Goal: Check status

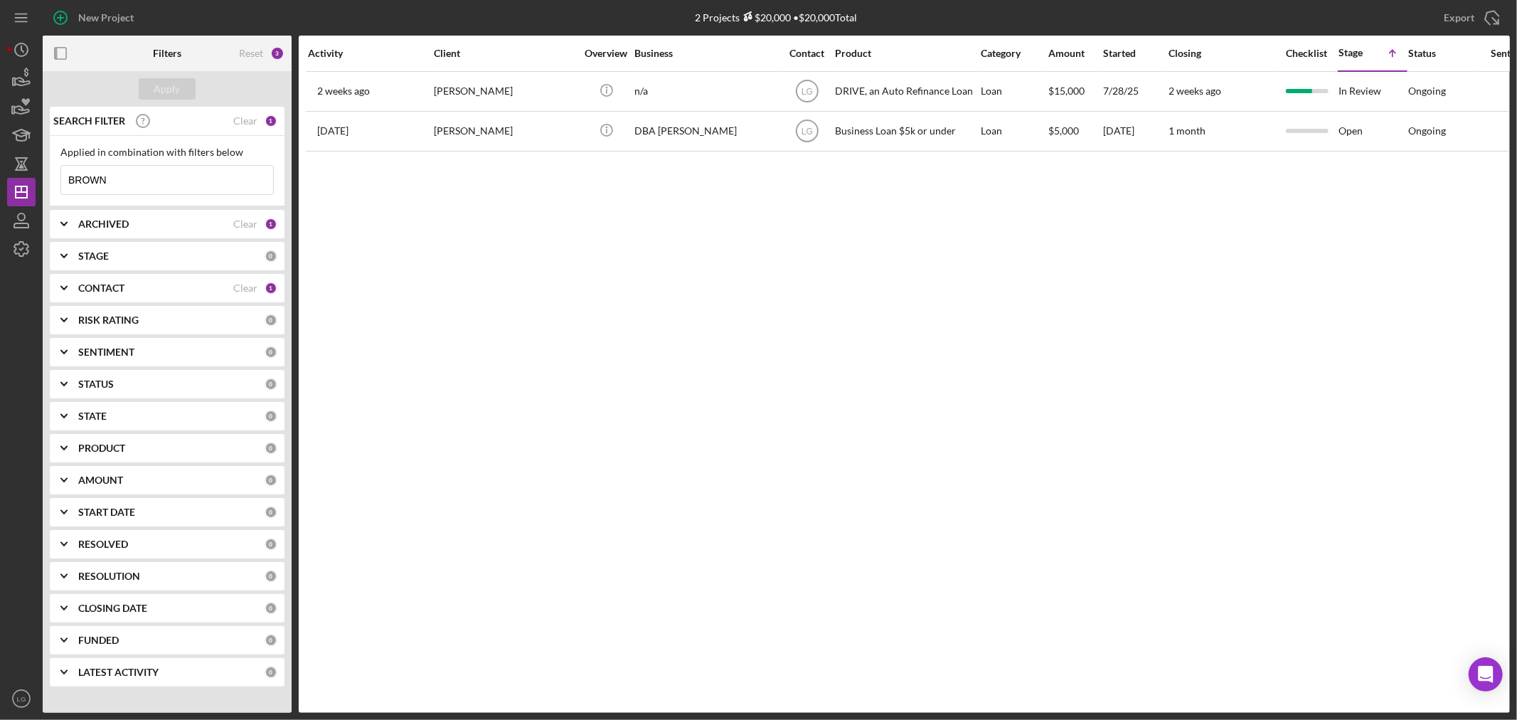
drag, startPoint x: 192, startPoint y: 182, endPoint x: 64, endPoint y: 190, distance: 128.2
click at [64, 190] on input "BROWN" at bounding box center [167, 180] width 212 height 28
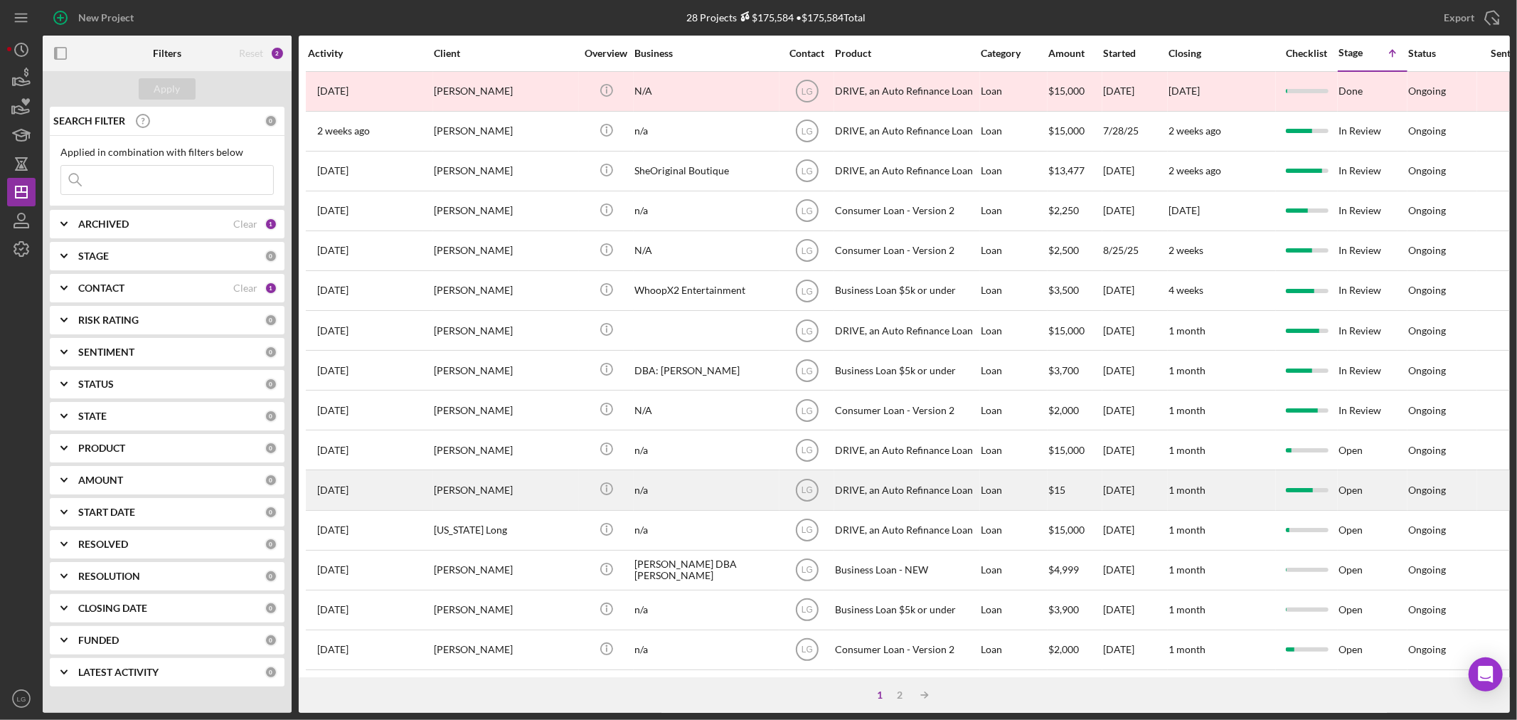
click at [489, 508] on div "[PERSON_NAME]" at bounding box center [505, 490] width 142 height 38
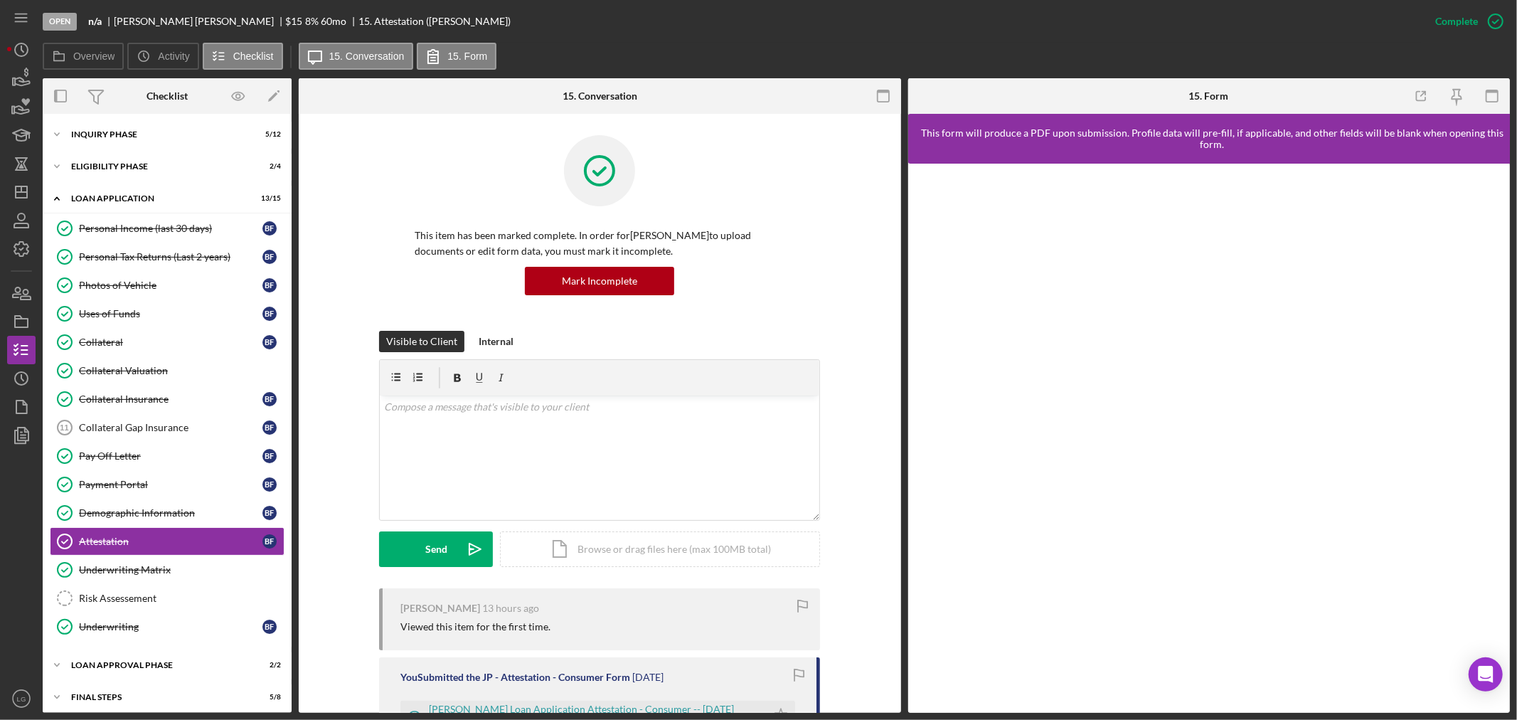
scroll to position [40, 0]
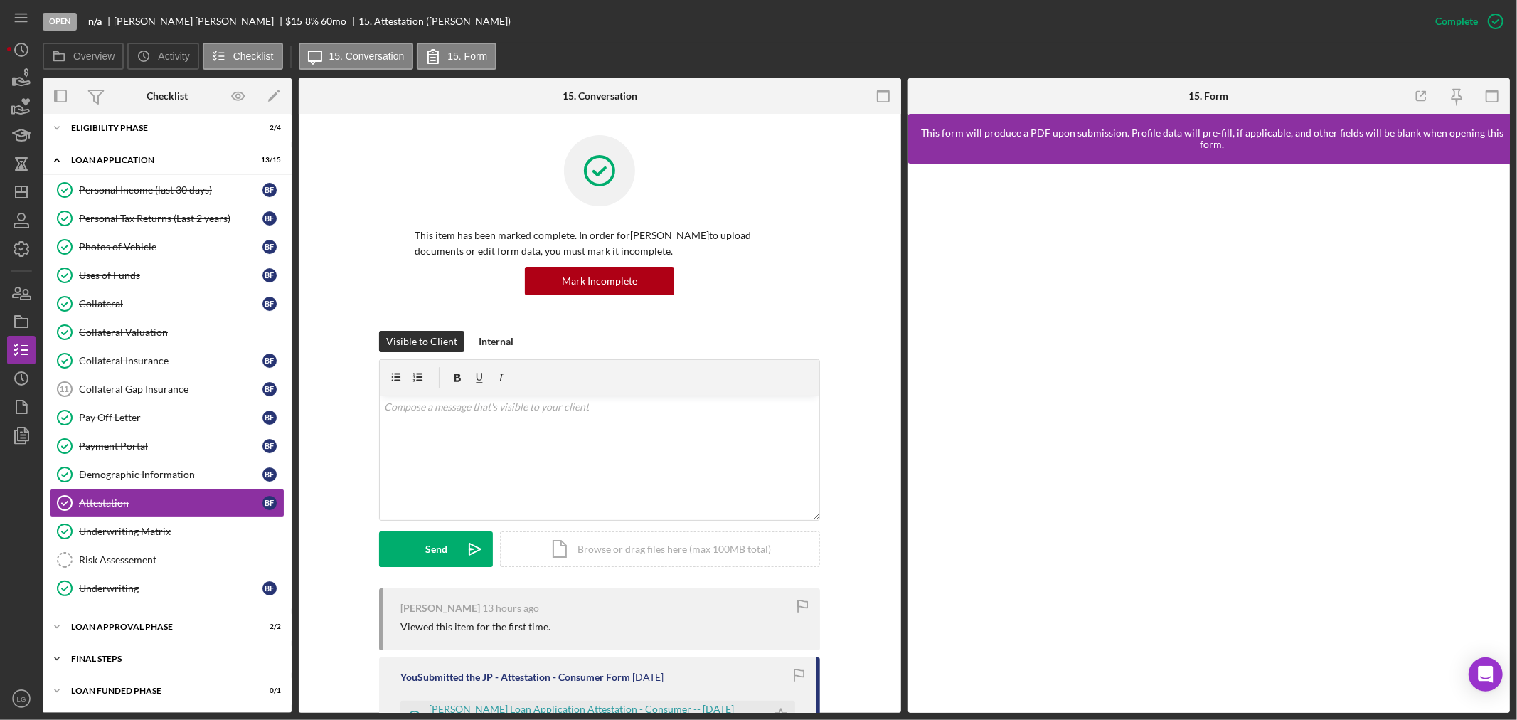
click at [173, 667] on div "Icon/Expander FINAL STEPS 5 / 8" at bounding box center [167, 658] width 249 height 28
click at [149, 132] on div "Icon/Expander Eligibility Phase 2 / 4" at bounding box center [167, 126] width 249 height 28
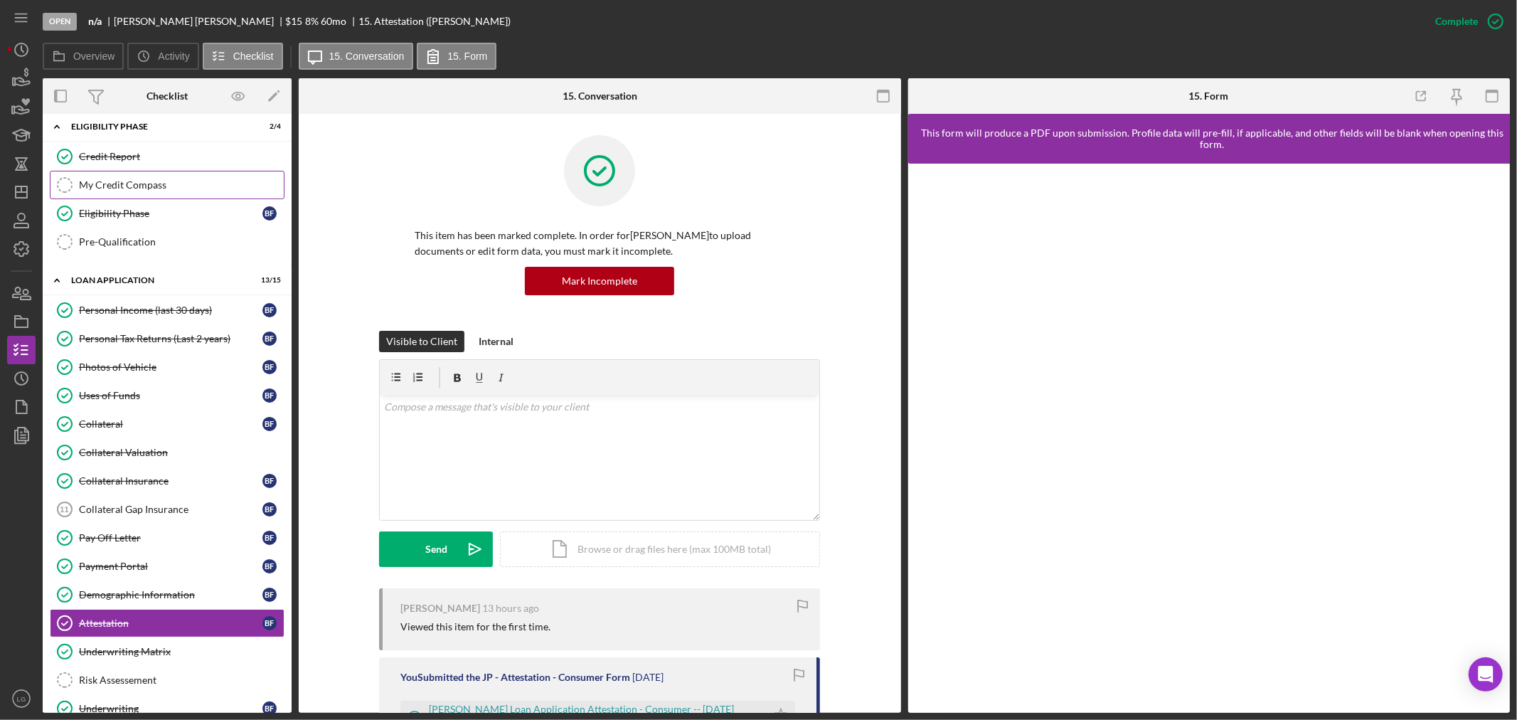
click at [121, 178] on link "My Credit Compass My Credit Compass" at bounding box center [167, 185] width 235 height 28
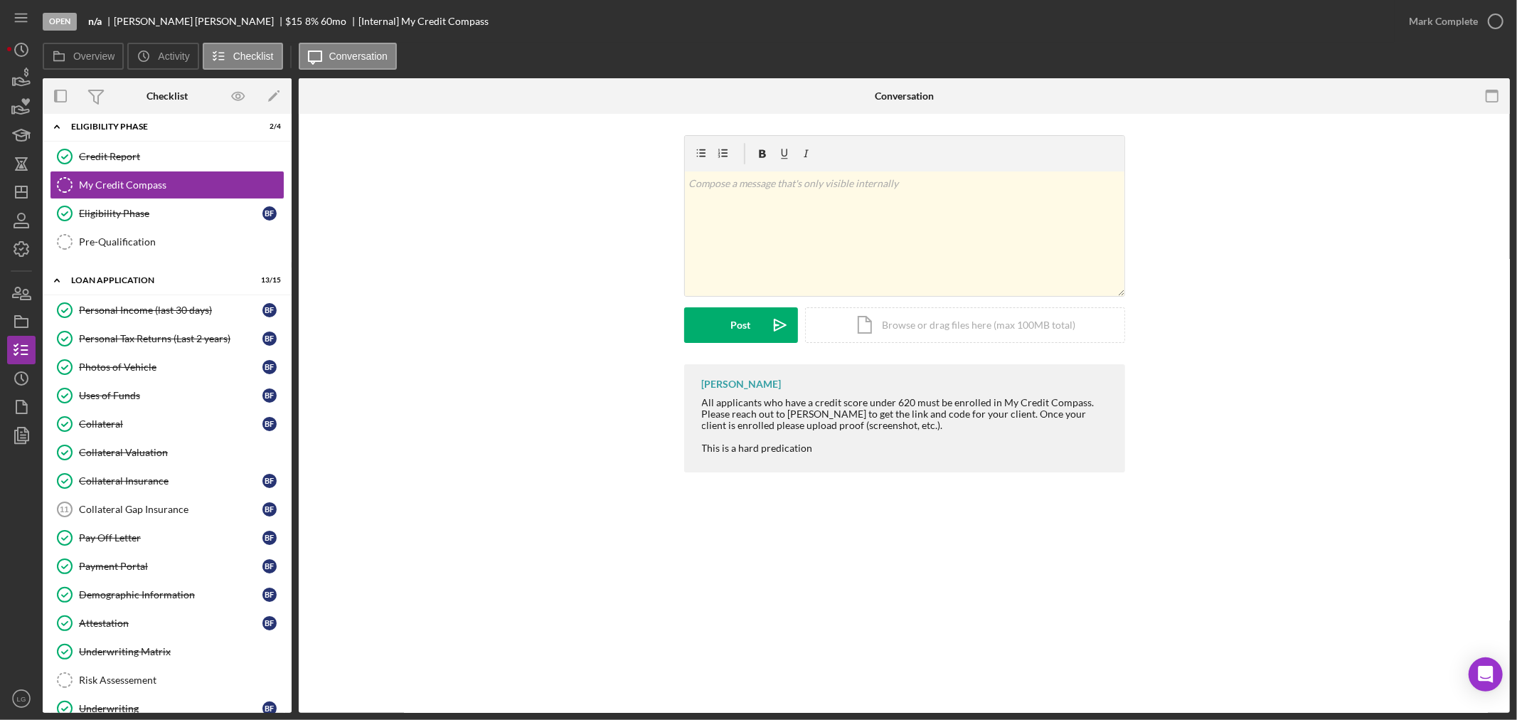
click at [38, 290] on nav "Icon/Menu Icon/Dashboard Dashboard Navigation Divider Mobile Checklist Navigati…" at bounding box center [25, 356] width 36 height 712
click at [30, 290] on icon "button" at bounding box center [22, 293] width 36 height 36
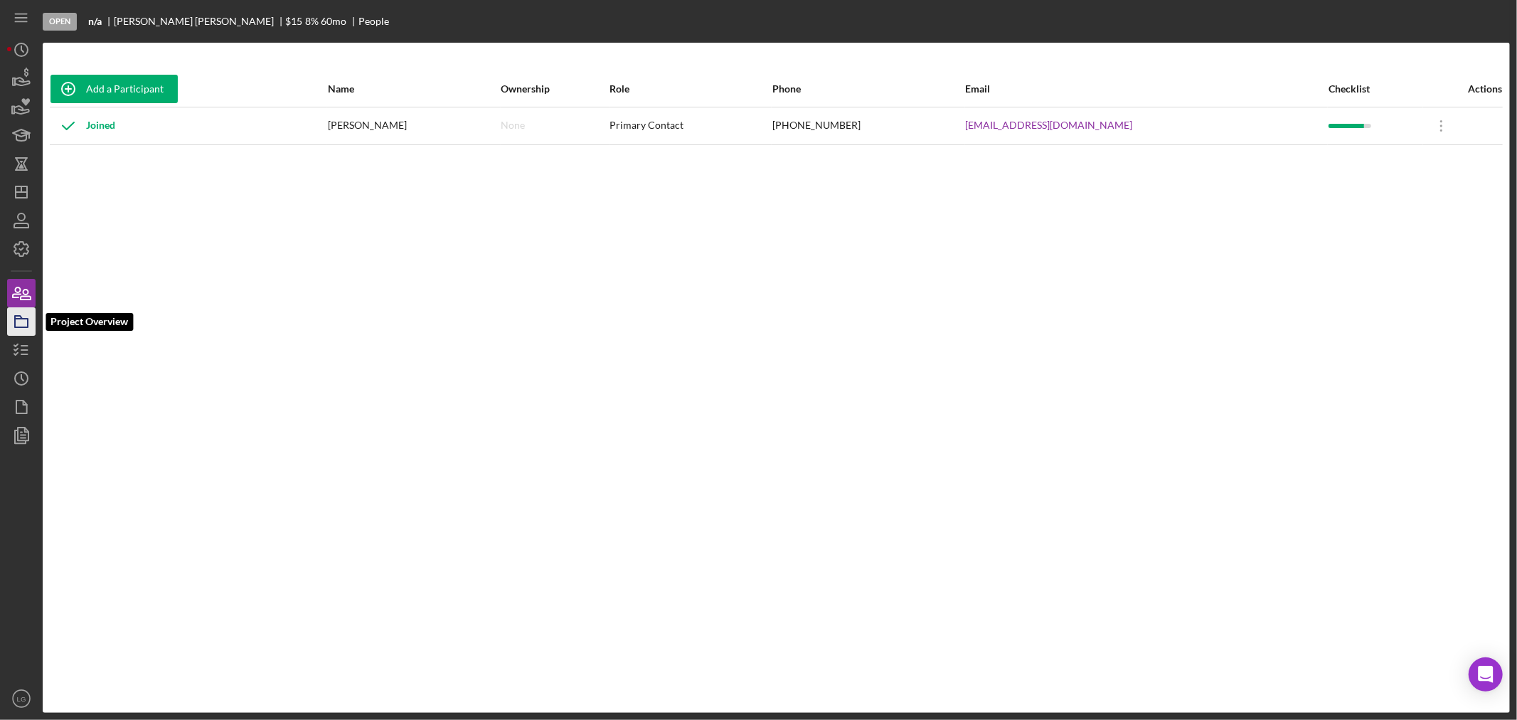
click at [15, 316] on polygon "button" at bounding box center [18, 317] width 7 height 3
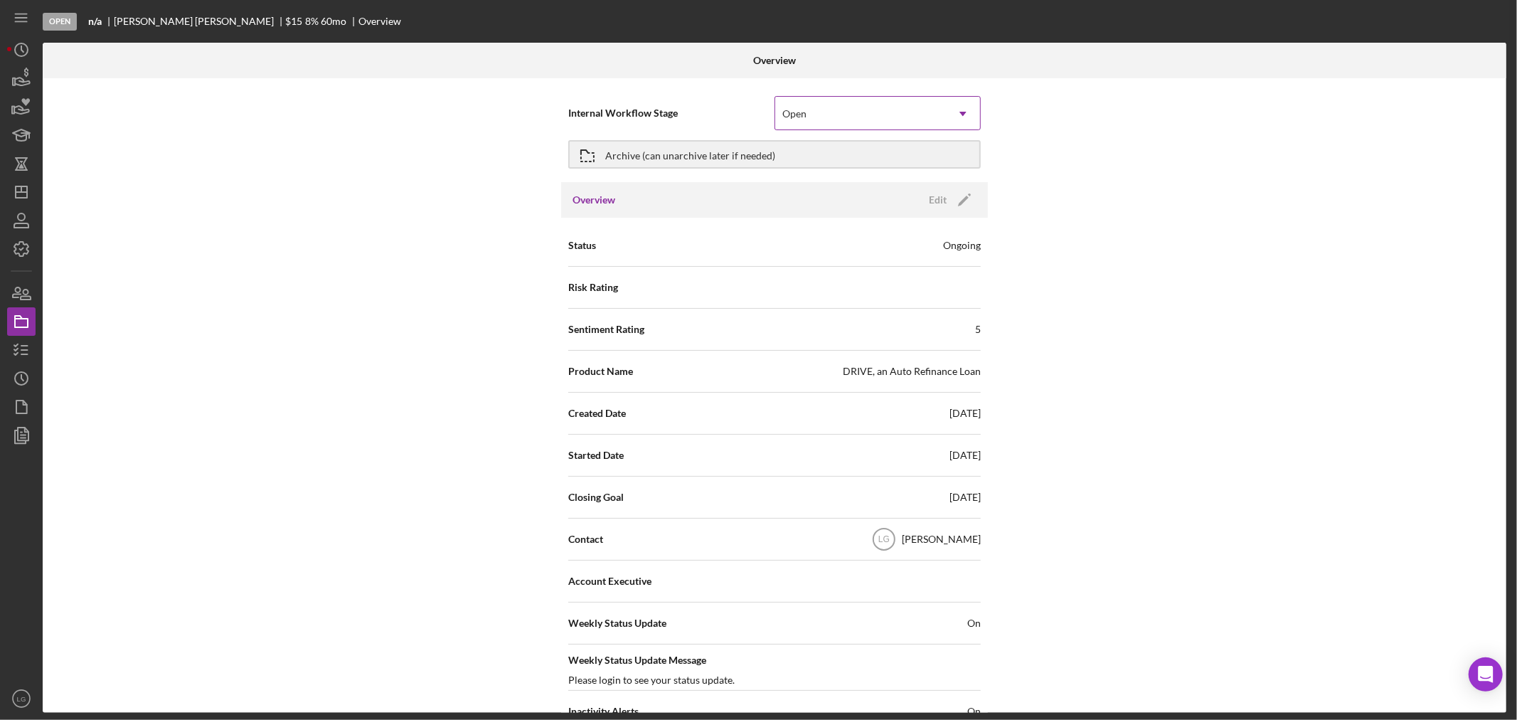
click at [830, 117] on div "Open" at bounding box center [860, 113] width 171 height 33
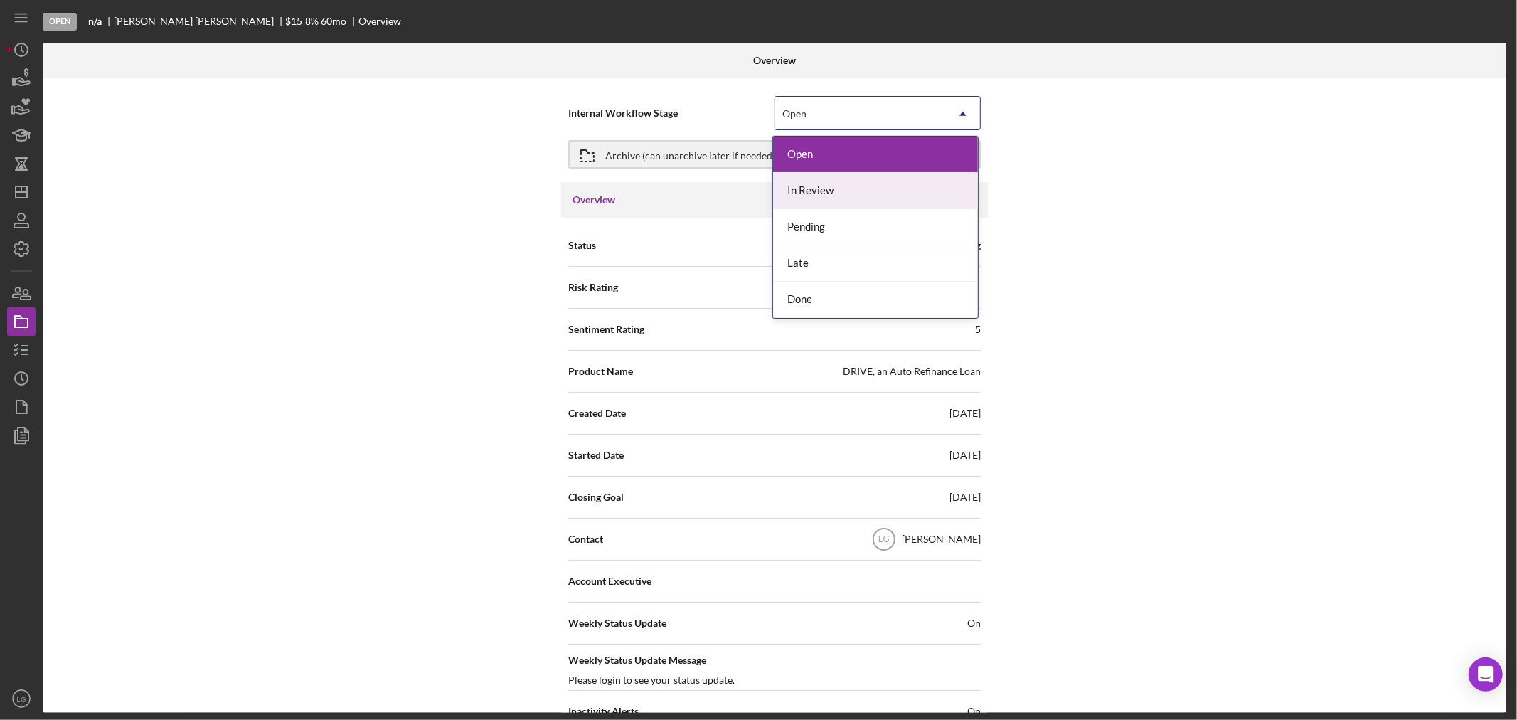
click at [813, 193] on div "In Review" at bounding box center [875, 191] width 205 height 36
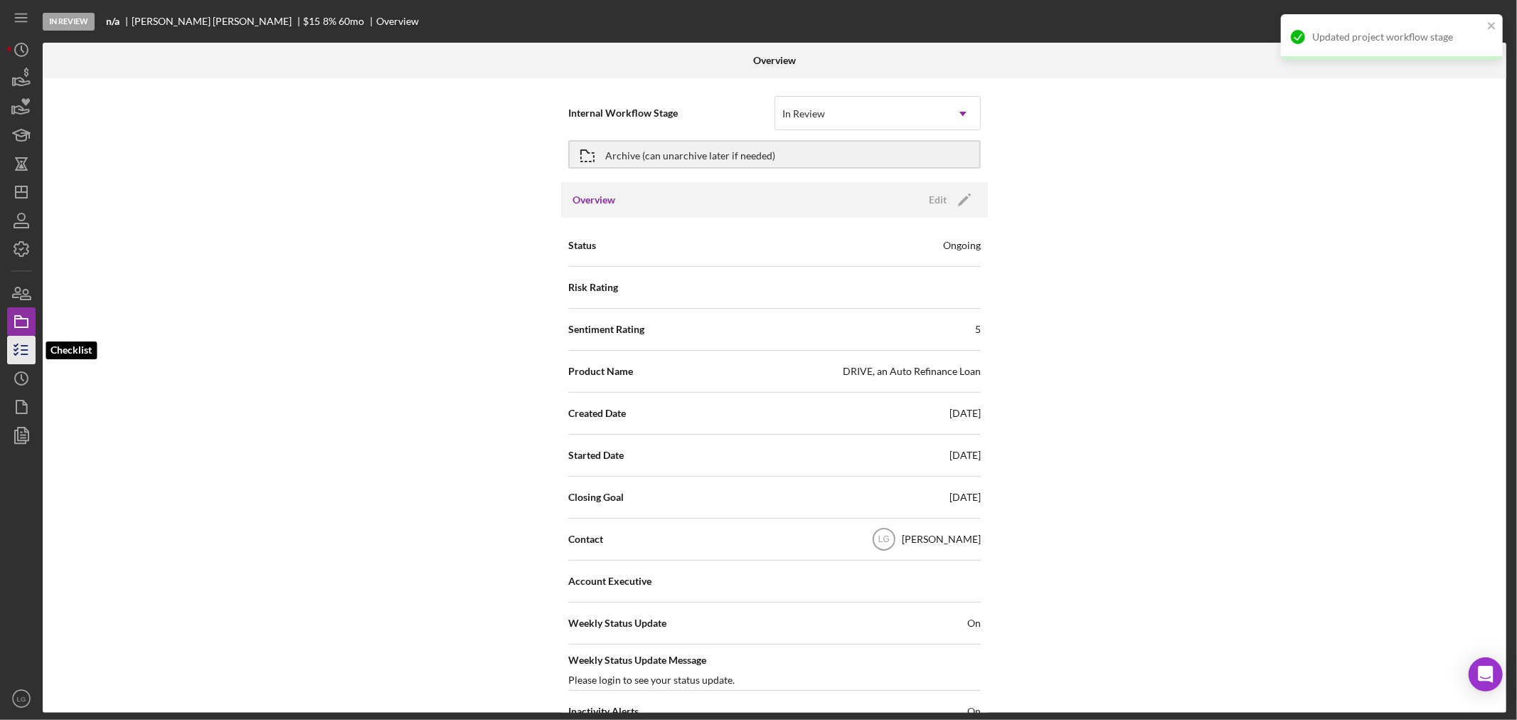
click at [29, 343] on icon "button" at bounding box center [22, 350] width 36 height 36
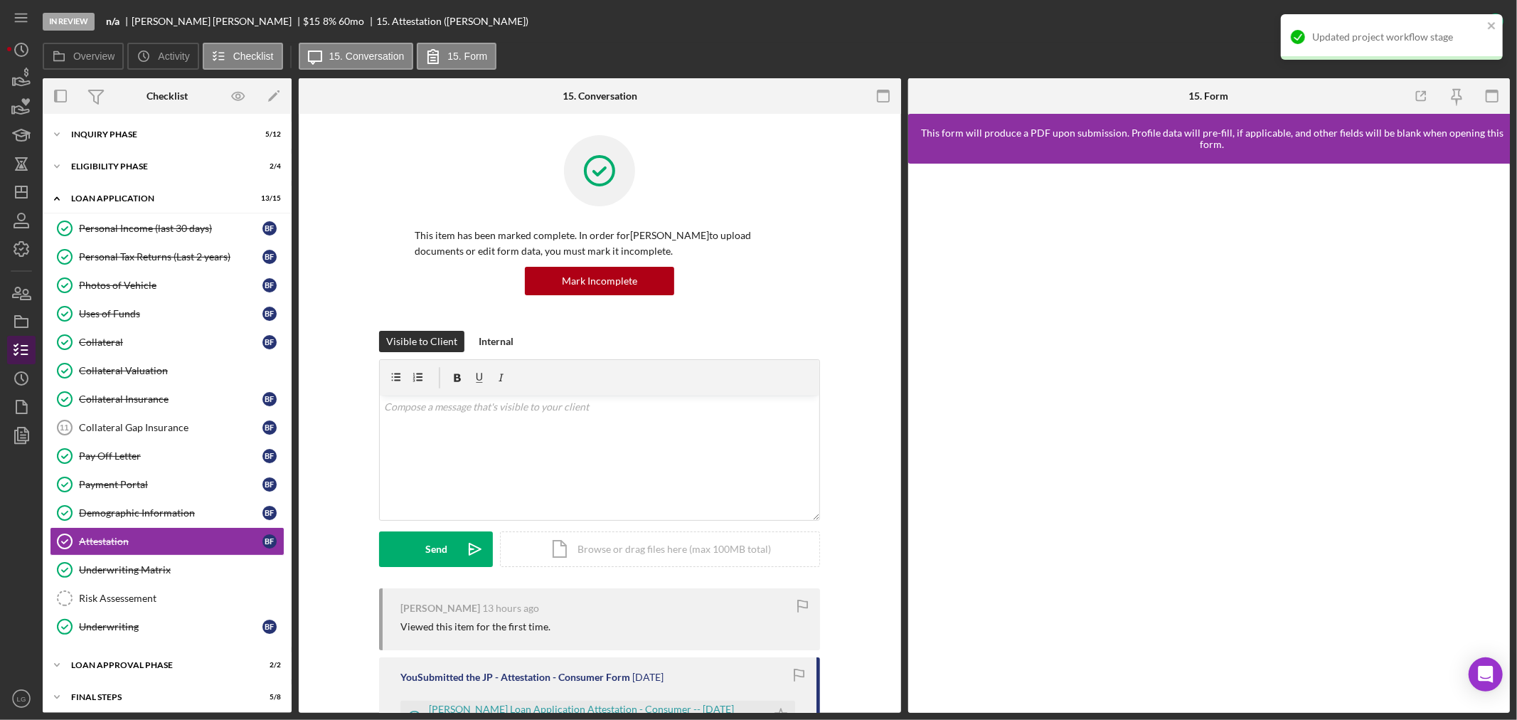
scroll to position [38, 0]
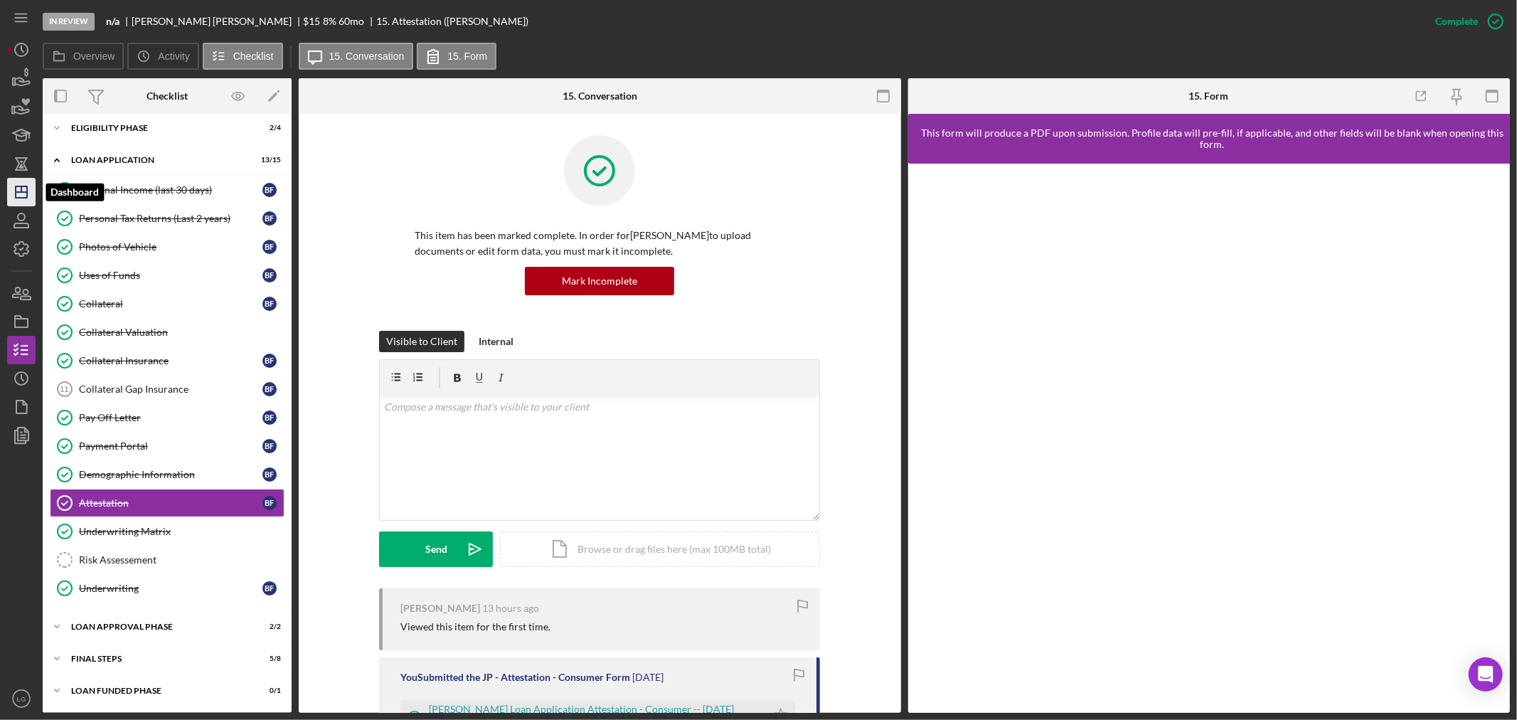
click at [21, 178] on icon "Icon/Dashboard" at bounding box center [22, 192] width 36 height 36
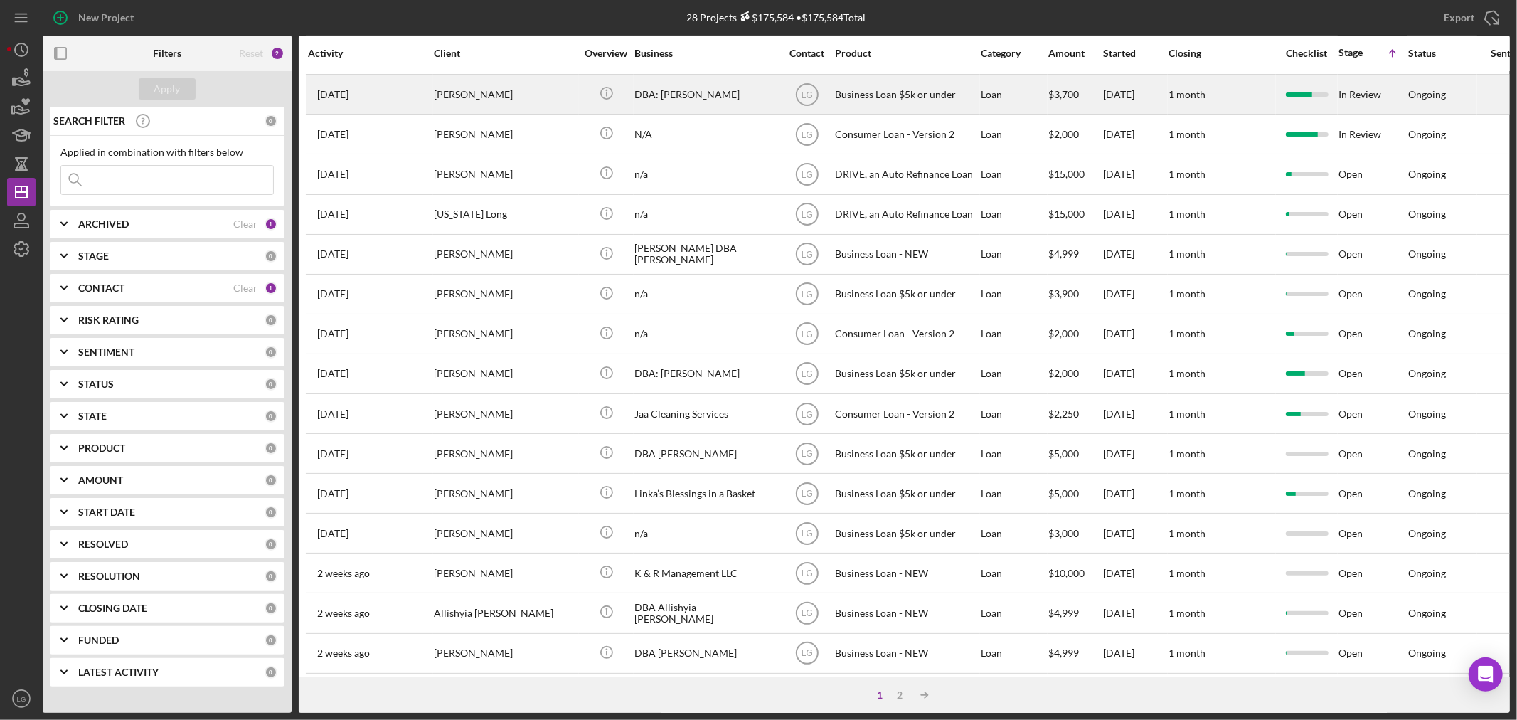
scroll to position [425, 0]
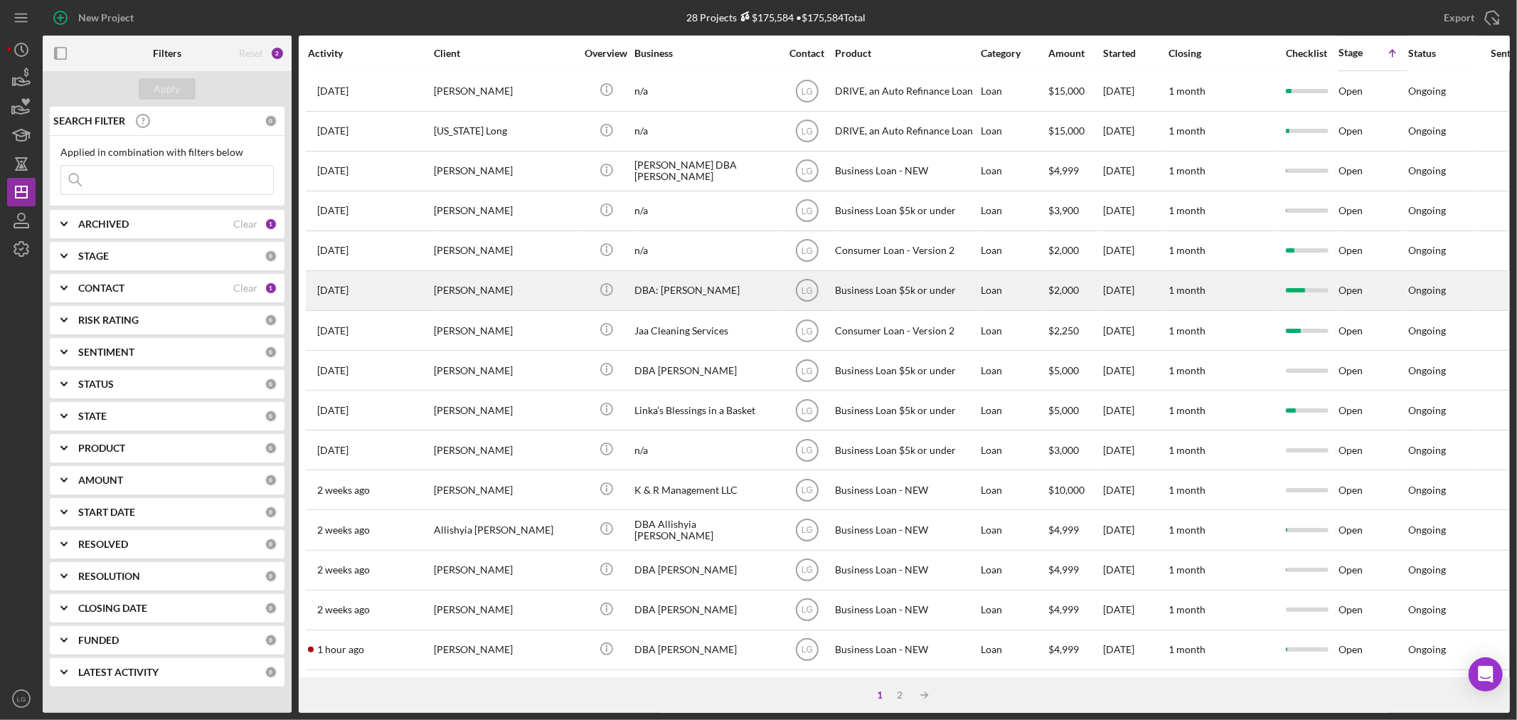
click at [456, 272] on div "[PERSON_NAME]" at bounding box center [505, 291] width 142 height 38
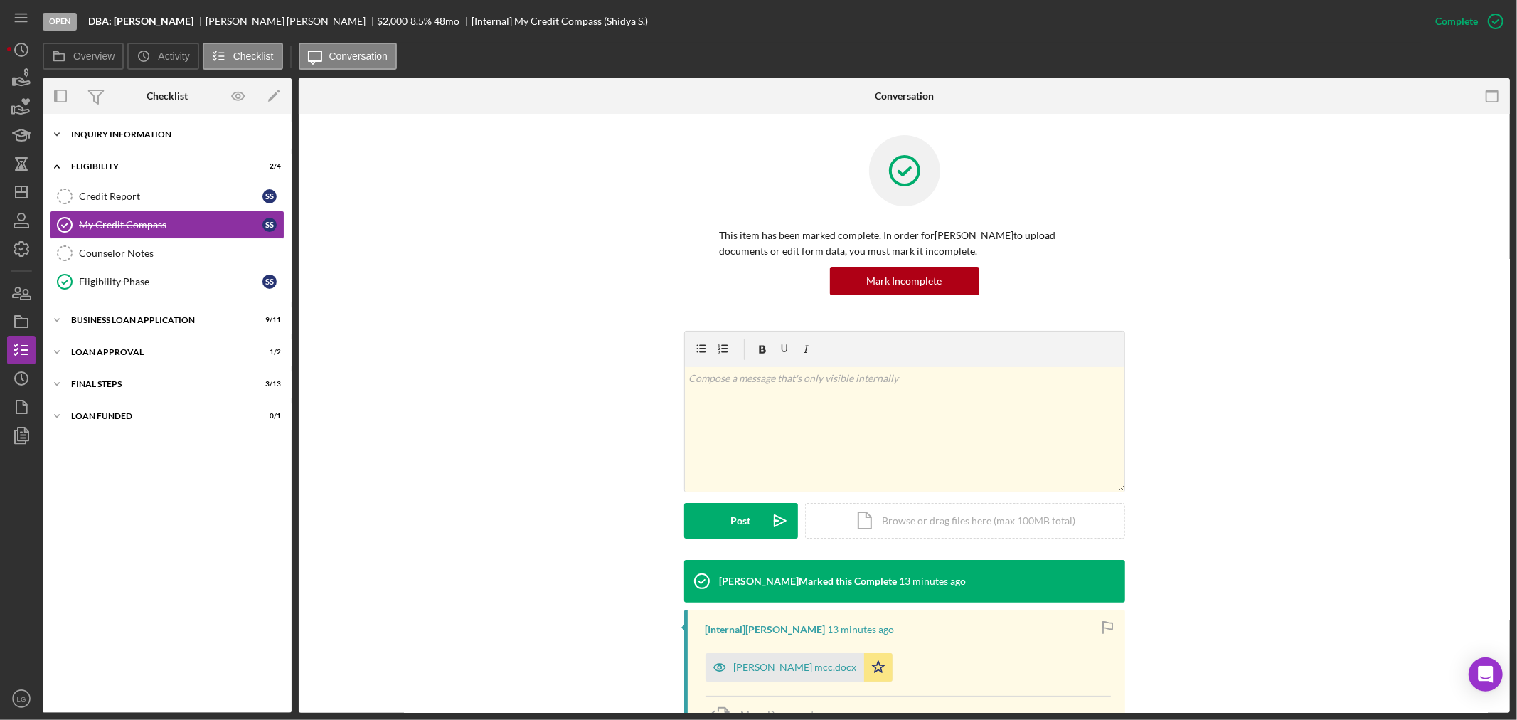
click at [210, 137] on div "INQUIRY INFORMATION" at bounding box center [172, 134] width 203 height 9
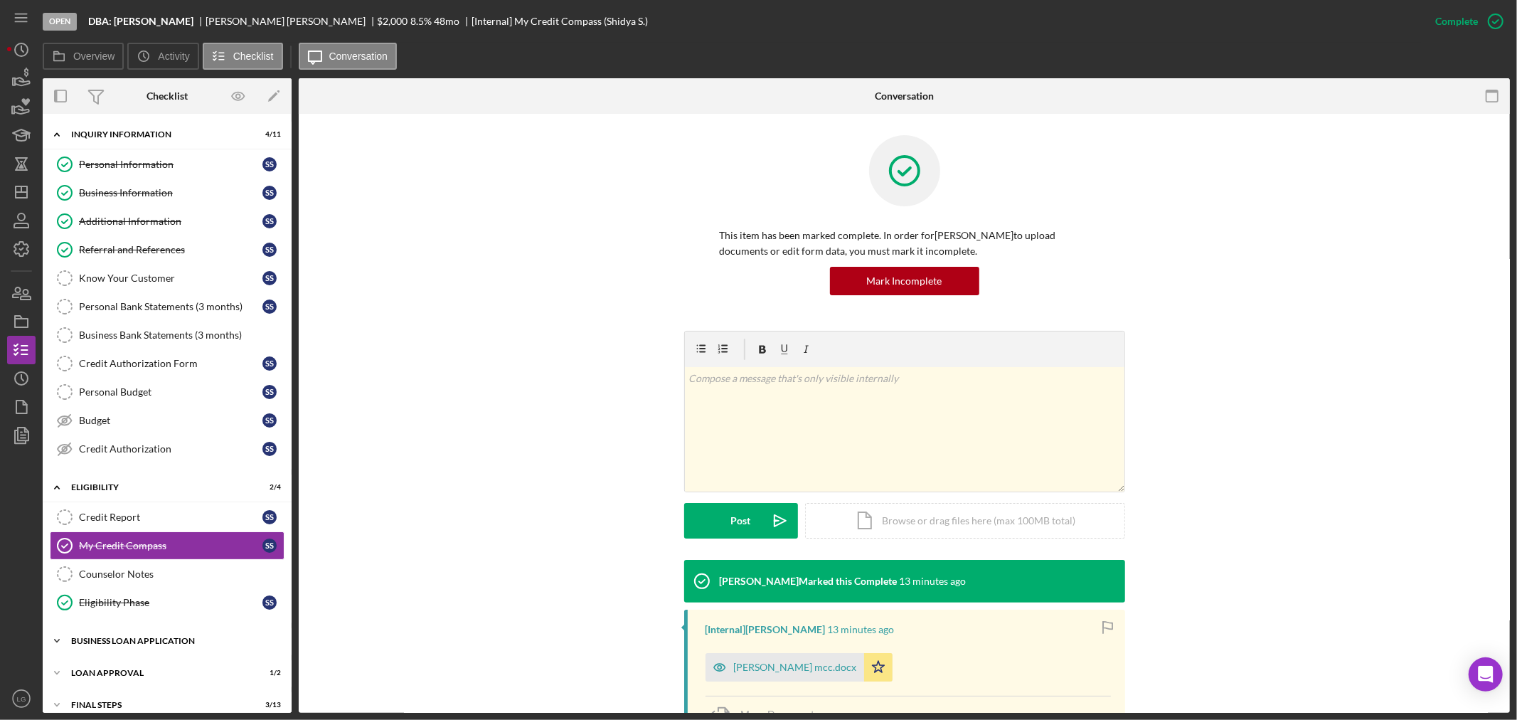
click at [201, 649] on div "Icon/Expander BUSINESS LOAN APPLICATION 9 / 11" at bounding box center [167, 640] width 249 height 28
